Goal: Find specific page/section: Find specific page/section

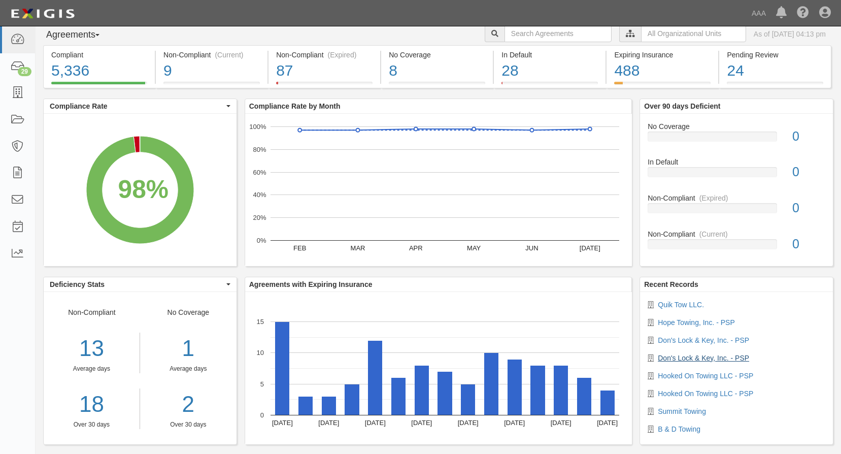
scroll to position [45, 0]
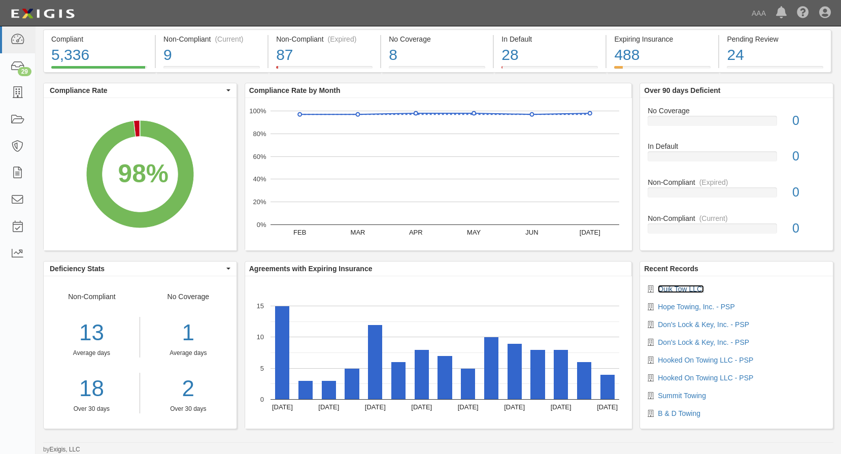
click at [668, 290] on link "Quik Tow LLC." at bounding box center [681, 289] width 46 height 8
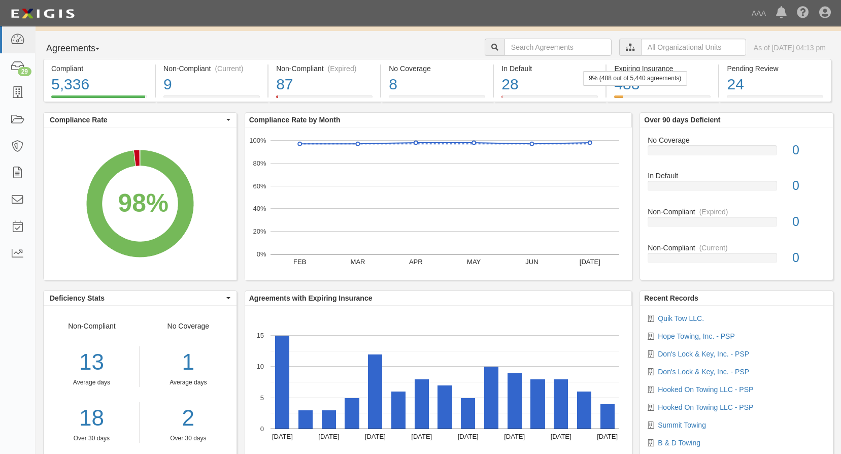
scroll to position [0, 0]
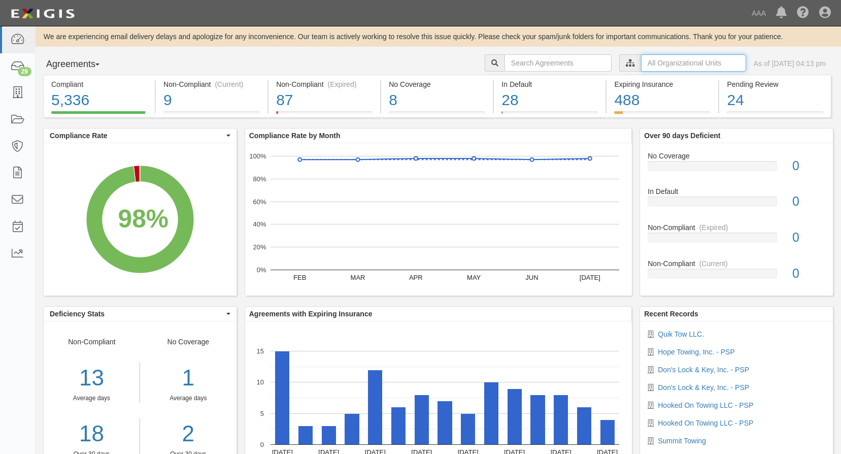
click at [643, 61] on input "text" at bounding box center [693, 62] width 105 height 17
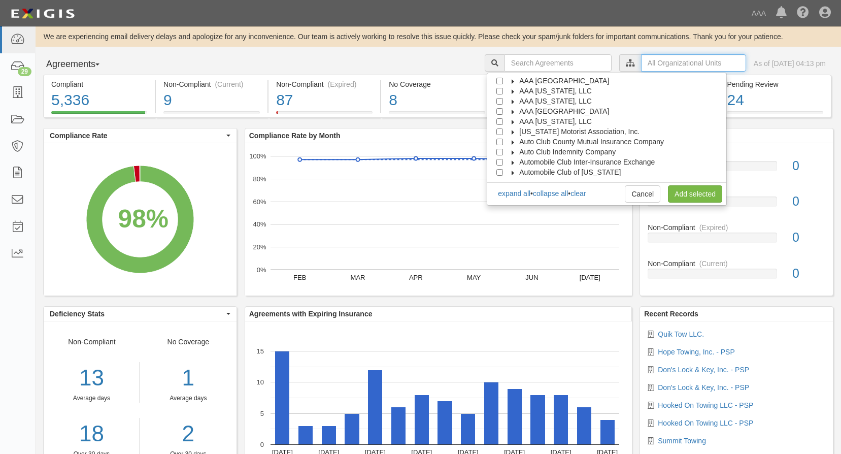
scroll to position [41, 0]
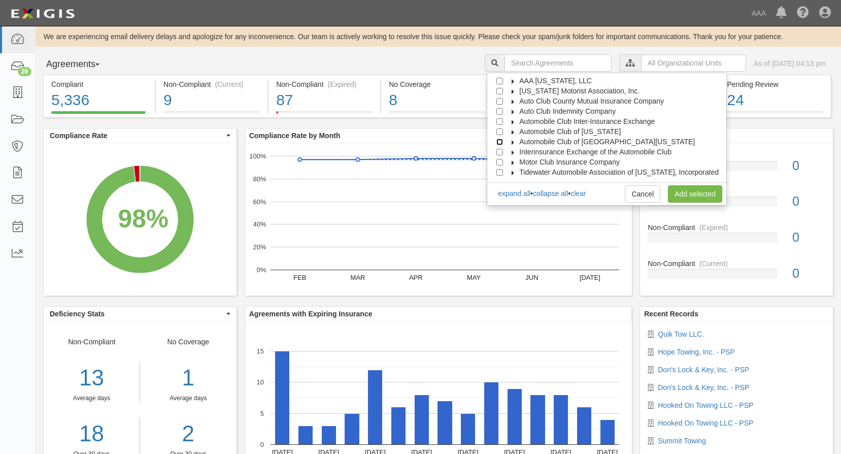
click at [503, 142] on input "Automobile Club of [GEOGRAPHIC_DATA][US_STATE]" at bounding box center [500, 142] width 7 height 7
checkbox input "true"
click at [707, 198] on link "Add selected" at bounding box center [695, 193] width 54 height 17
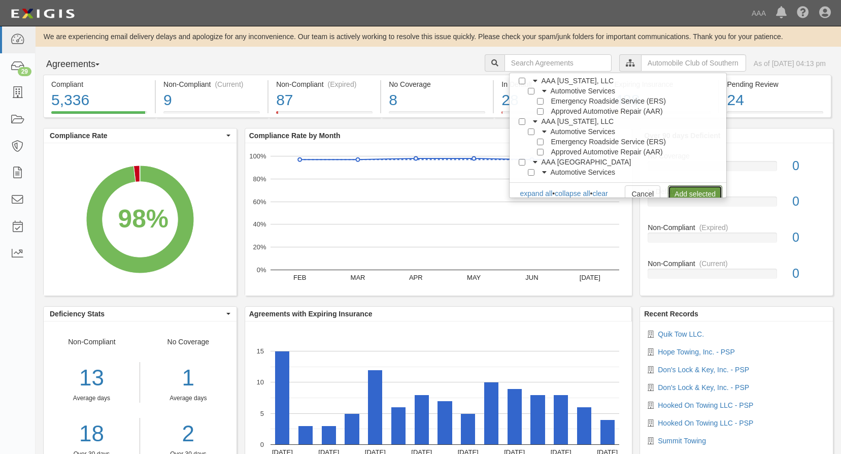
scroll to position [0, 0]
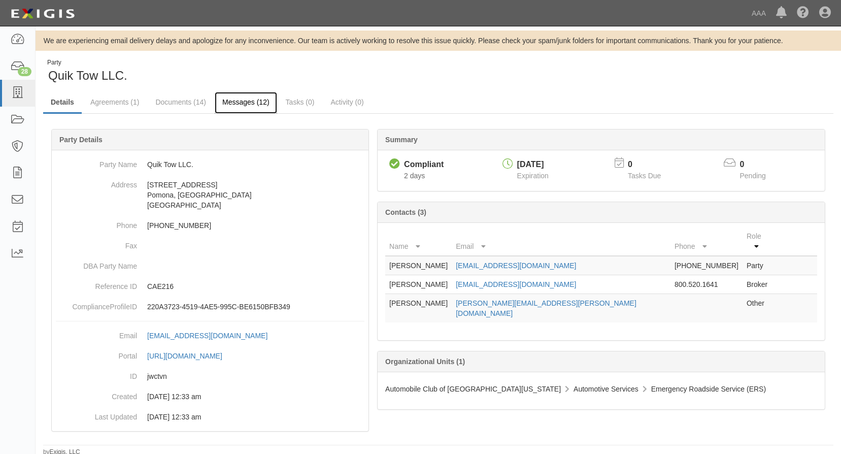
click at [247, 104] on link "Messages (12)" at bounding box center [246, 103] width 62 height 22
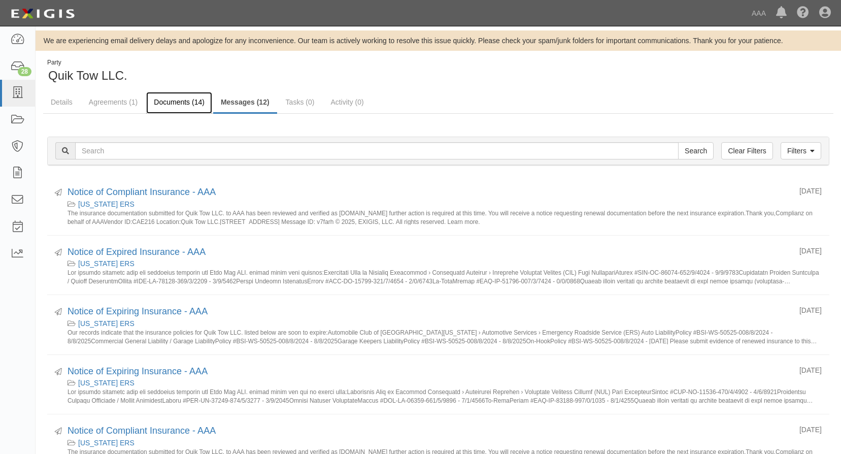
click at [180, 99] on link "Documents (14)" at bounding box center [179, 103] width 66 height 22
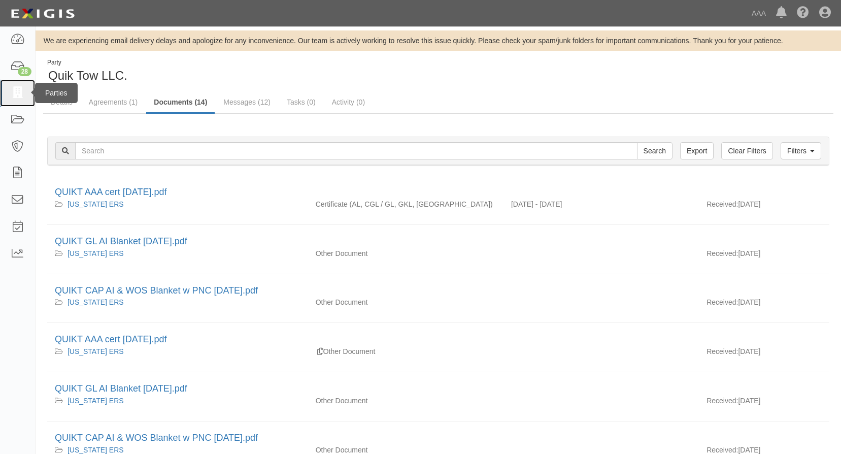
click at [21, 91] on icon at bounding box center [17, 93] width 14 height 12
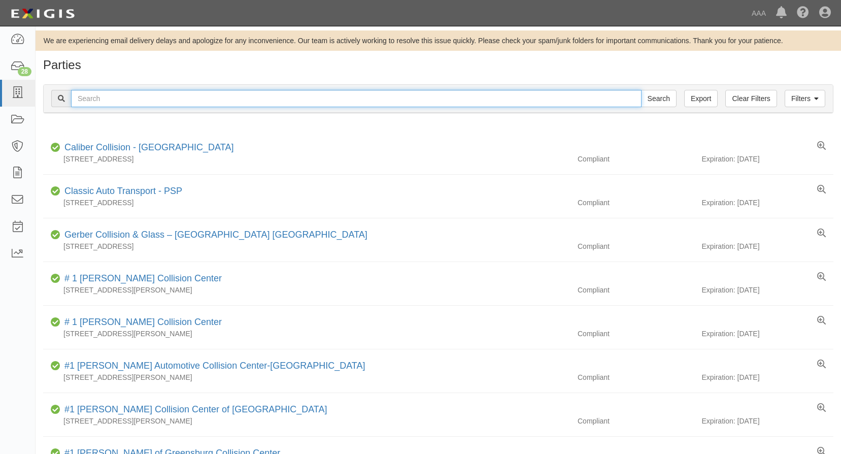
click at [187, 100] on input "text" at bounding box center [356, 98] width 571 height 17
type input "voltage Towing inc"
click at [641, 90] on input "Search" at bounding box center [659, 98] width 36 height 17
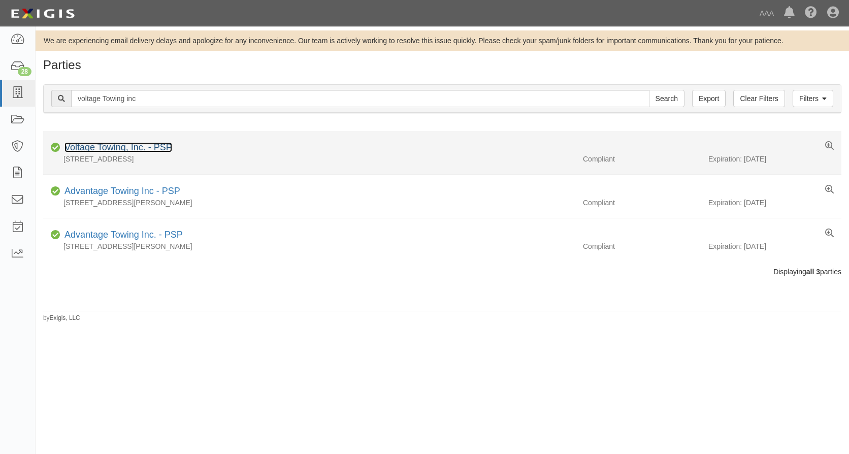
click at [133, 147] on link "Voltage Towing, Inc. - PSP" at bounding box center [118, 147] width 108 height 10
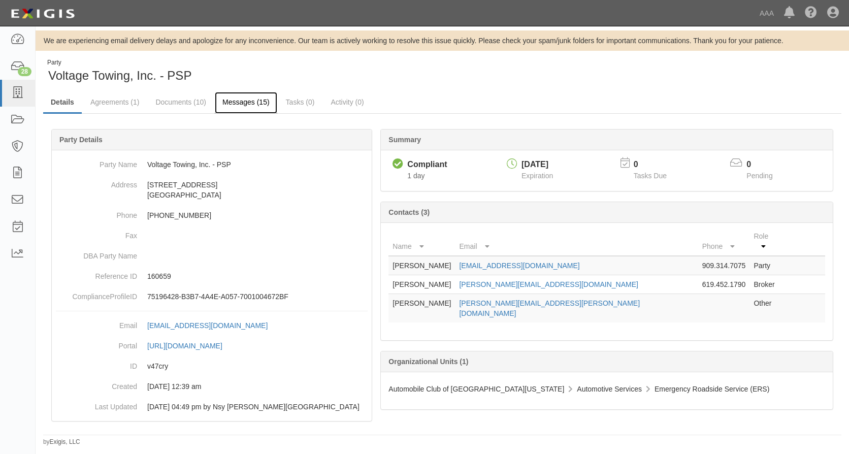
click at [244, 102] on link "Messages (15)" at bounding box center [246, 103] width 62 height 22
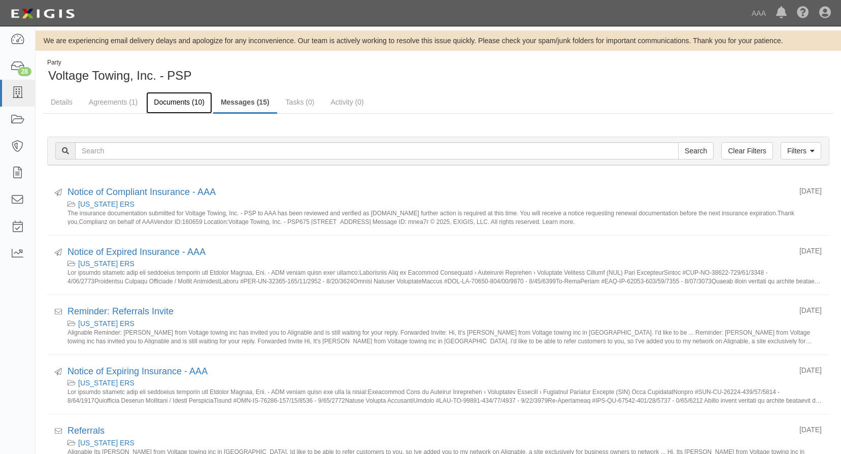
click at [176, 104] on link "Documents (10)" at bounding box center [179, 103] width 66 height 22
